Goal: Book appointment/travel/reservation

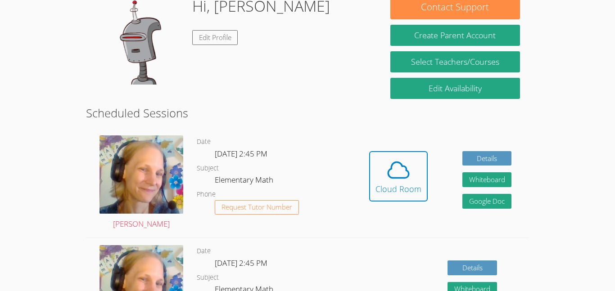
scroll to position [159, 0]
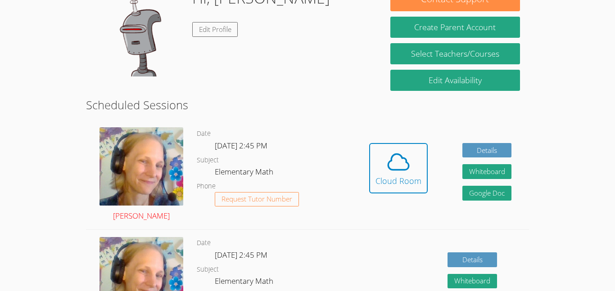
click at [165, 147] on img at bounding box center [142, 166] width 84 height 78
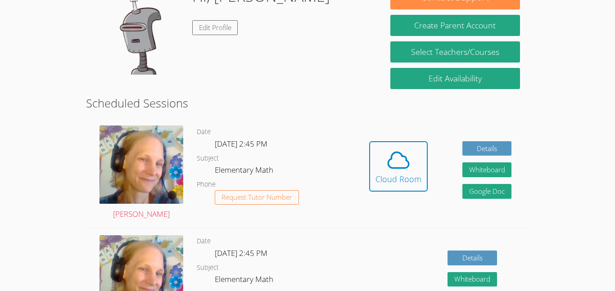
scroll to position [161, 0]
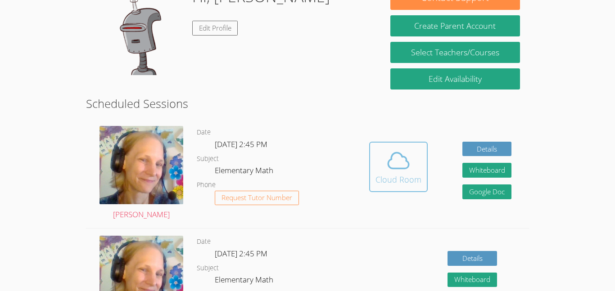
click at [399, 170] on icon at bounding box center [398, 160] width 25 height 25
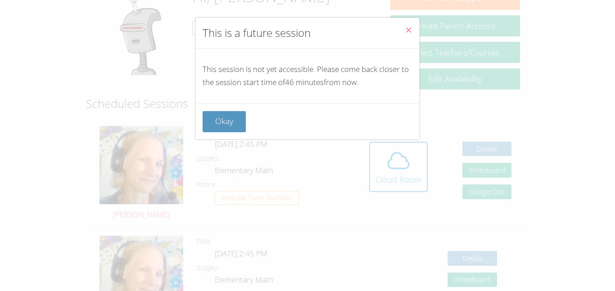
click at [409, 27] on icon "Close" at bounding box center [409, 30] width 8 height 8
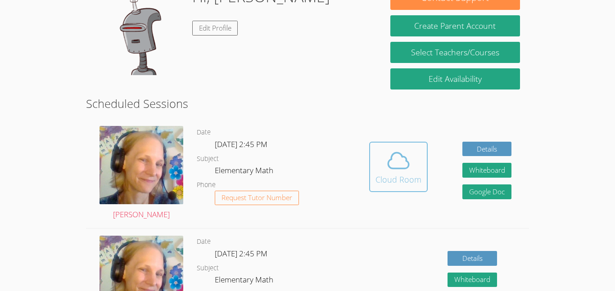
click at [382, 171] on span at bounding box center [399, 160] width 46 height 25
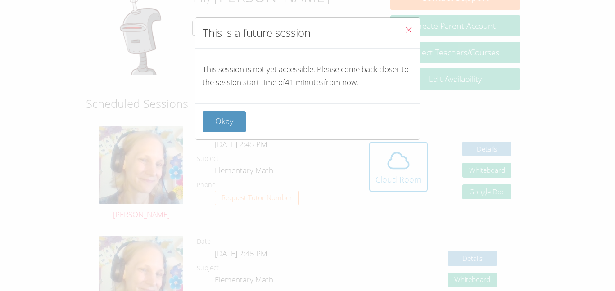
click at [410, 32] on icon "Close" at bounding box center [409, 30] width 8 height 8
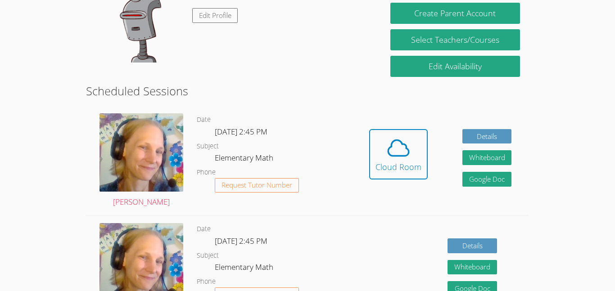
scroll to position [172, 0]
